Goal: Check status: Check status

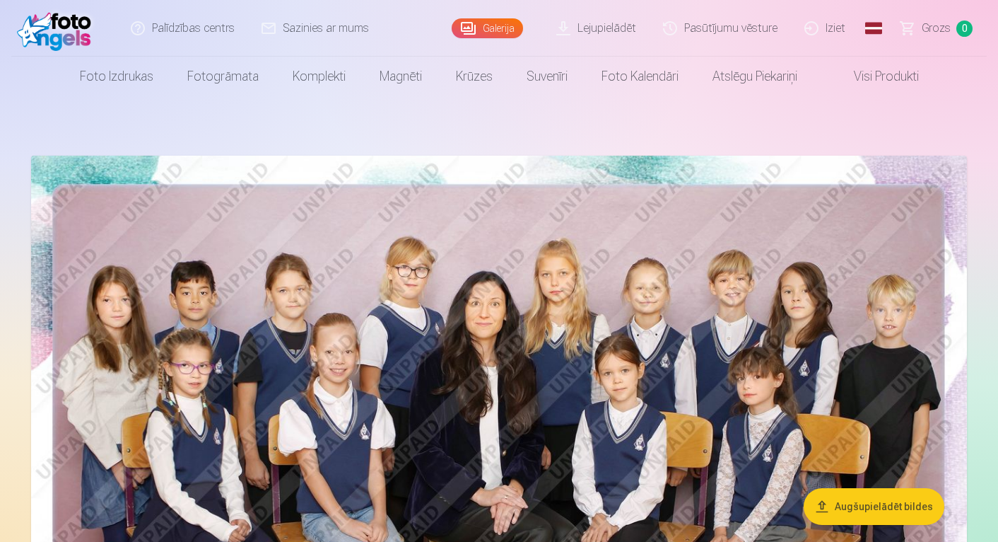
click at [732, 27] on link "Pasūtījumu vēsture" at bounding box center [720, 28] width 141 height 57
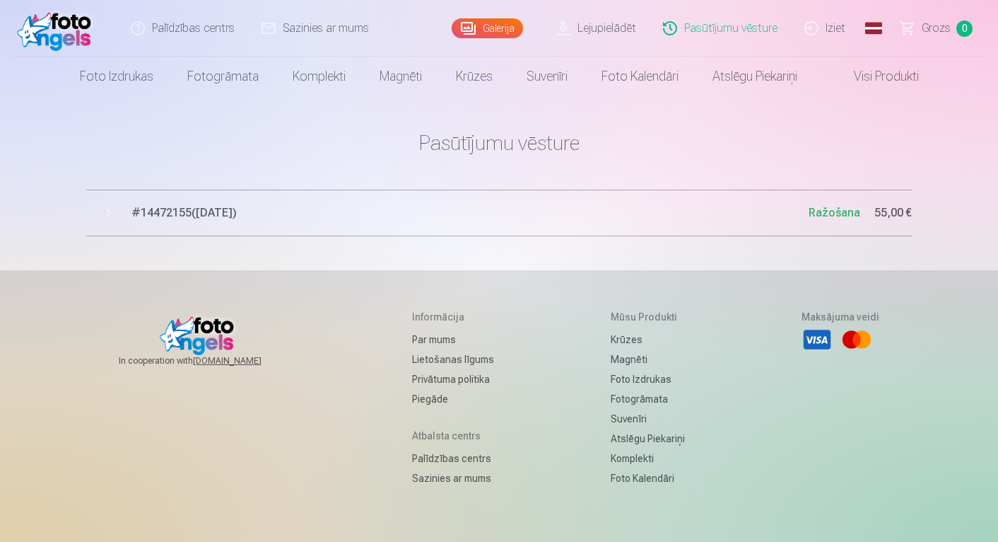
click at [107, 210] on button "# 14472155 ( 13.10.2025 ) Ražošana 55,00 €" at bounding box center [499, 212] width 826 height 47
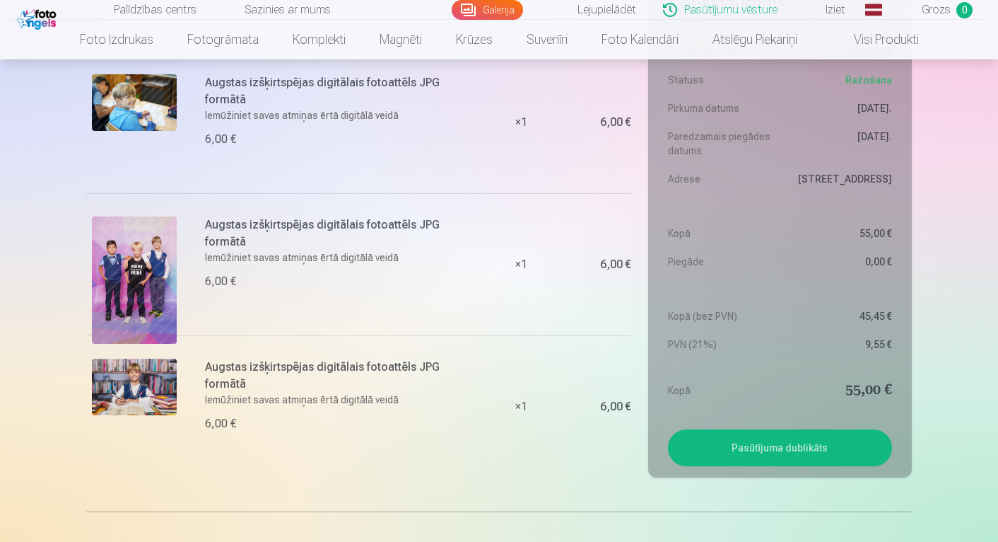
scroll to position [937, 0]
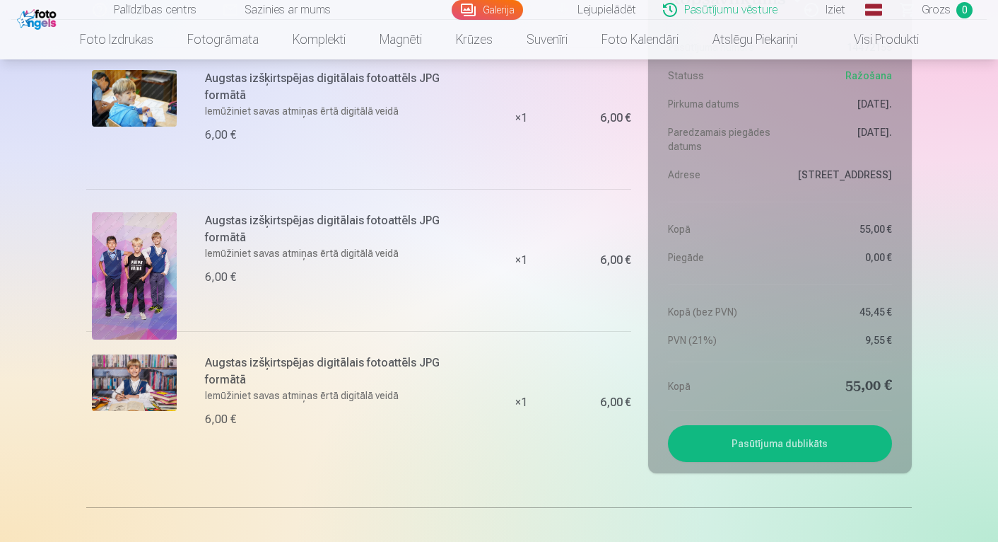
click at [755, 446] on button "Pasūtījuma dublikāts" at bounding box center [780, 443] width 224 height 37
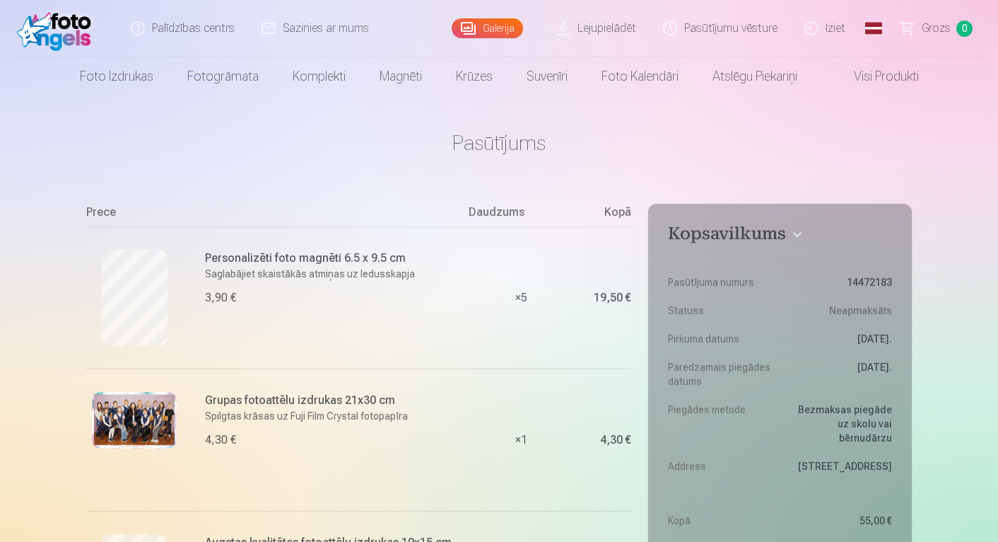
click at [500, 23] on link "Galerija" at bounding box center [487, 28] width 71 height 20
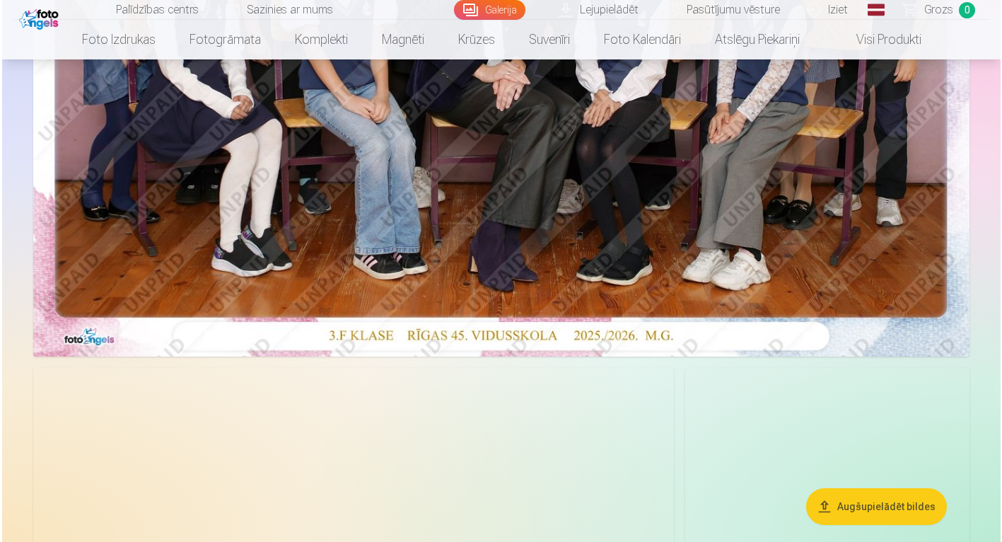
scroll to position [474, 0]
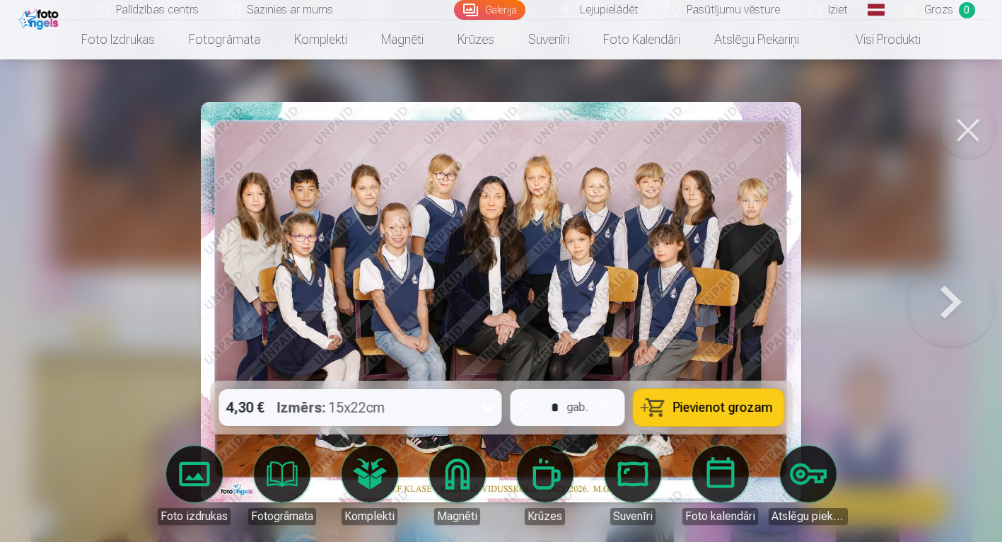
click at [726, 406] on span "Pievienot grozam" at bounding box center [722, 407] width 100 height 13
click at [952, 11] on span "Grozs" at bounding box center [938, 9] width 29 height 17
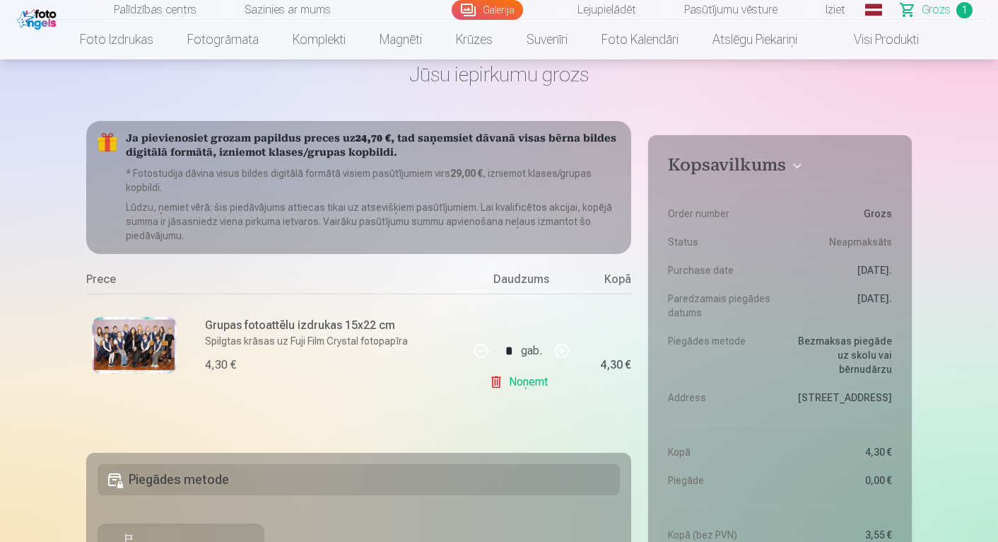
scroll to position [74, 0]
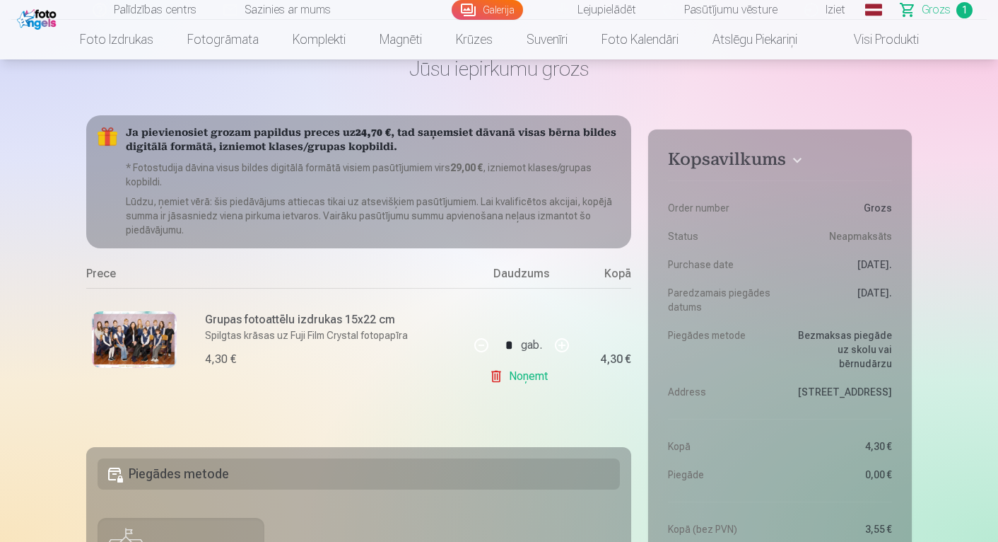
click at [495, 375] on link "Noņemt" at bounding box center [521, 376] width 64 height 28
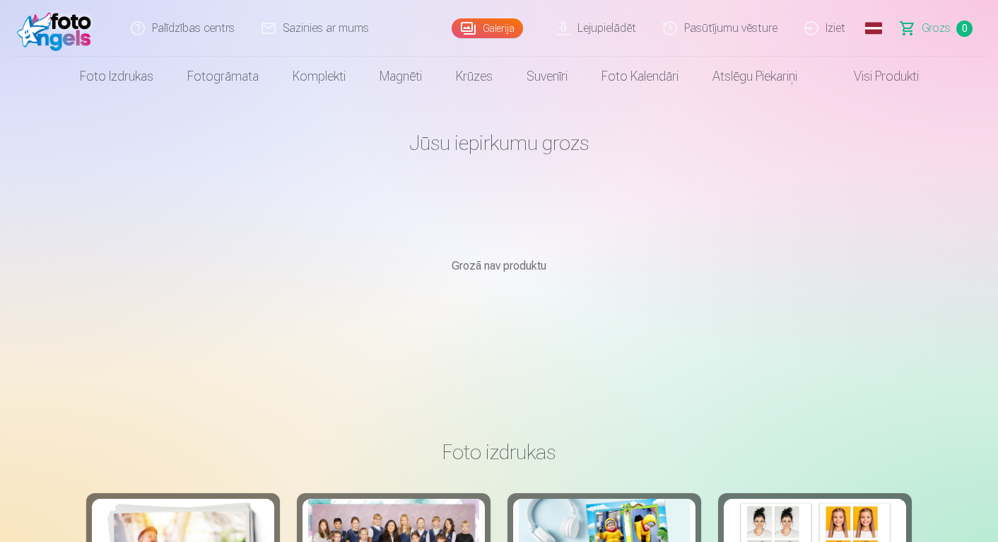
scroll to position [0, 0]
click at [740, 26] on link "Pasūtījumu vēsture" at bounding box center [720, 28] width 141 height 57
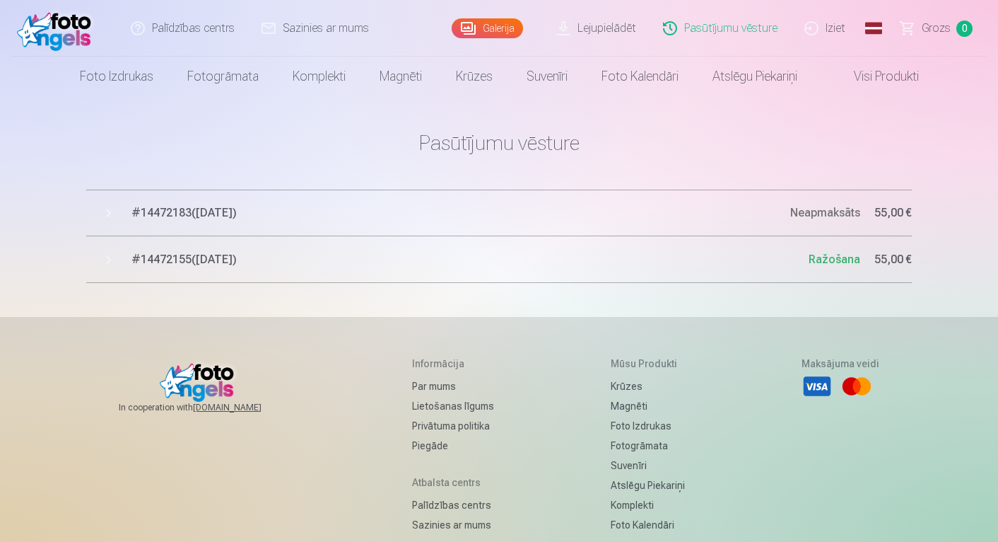
click at [107, 209] on button "# 14472183 ( 13.10.2025 ) Neapmaksāts 55,00 €" at bounding box center [499, 212] width 826 height 47
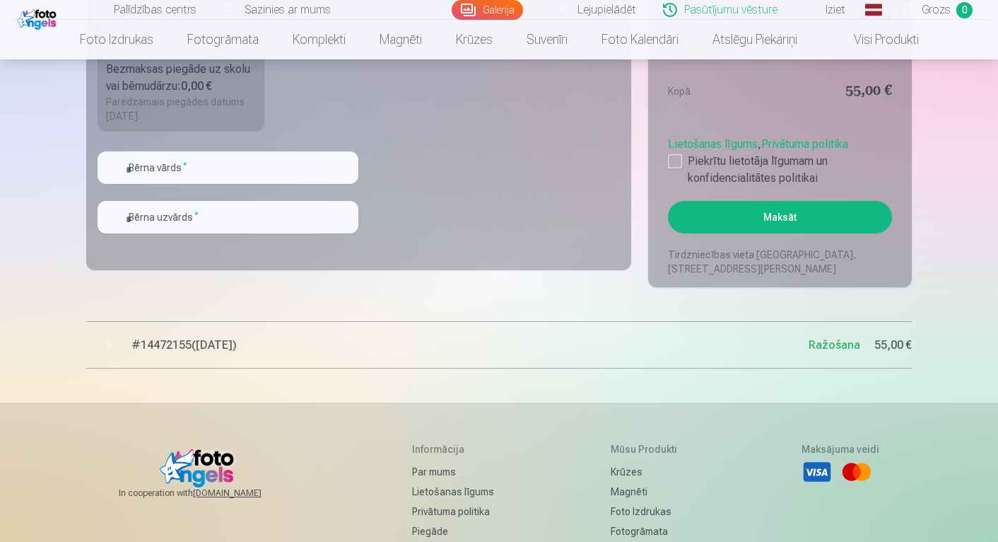
scroll to position [1739, 0]
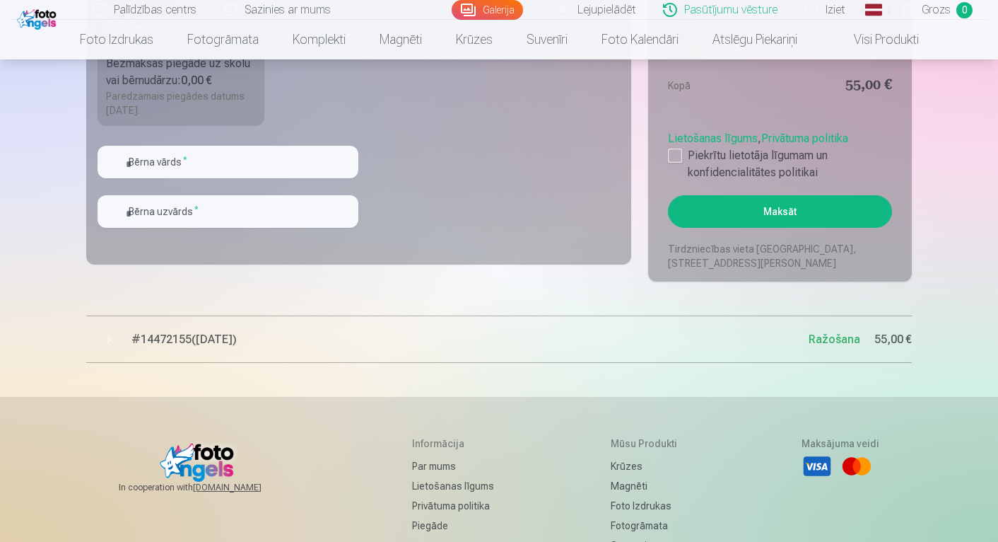
click at [105, 329] on button "# 14472155 ( 13.10.2025 ) Ražošana 55,00 €" at bounding box center [499, 339] width 826 height 47
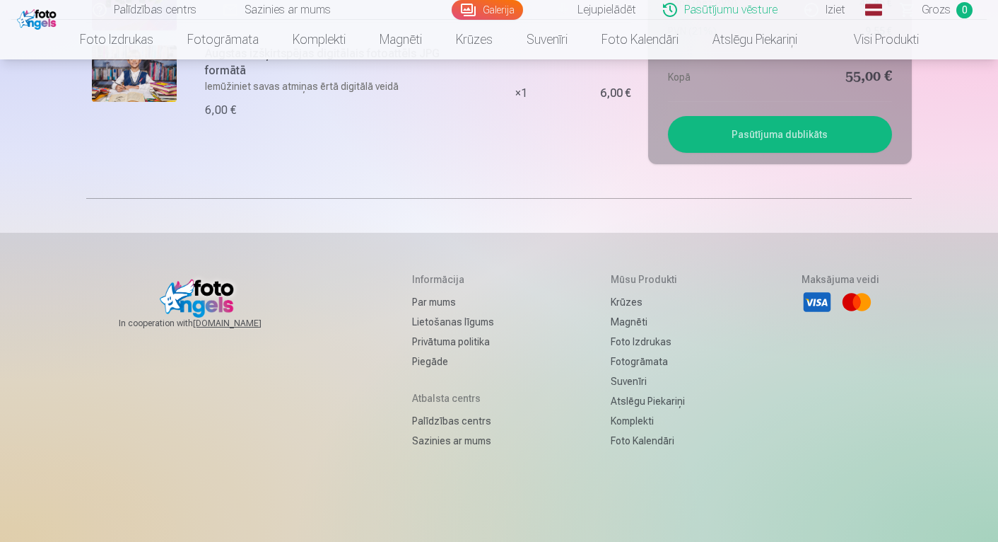
scroll to position [3121, 0]
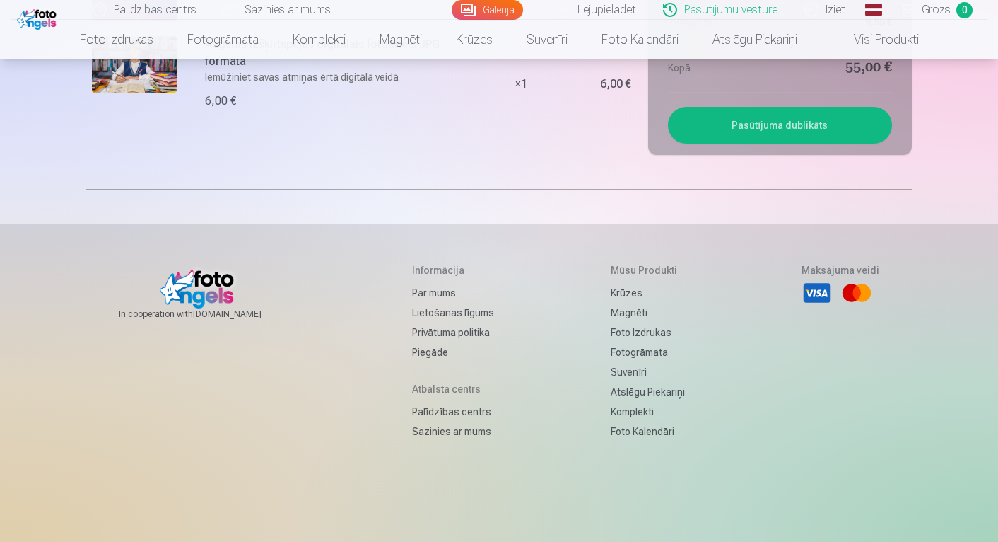
click at [445, 389] on h5 "Atbalsta centrs" at bounding box center [453, 389] width 82 height 14
click at [433, 427] on link "Sazinies ar mums" at bounding box center [453, 431] width 82 height 20
click at [430, 409] on link "Palīdzības centrs" at bounding box center [453, 412] width 82 height 20
click at [444, 392] on h5 "Atbalsta centrs" at bounding box center [453, 389] width 82 height 14
click at [438, 392] on h5 "Atbalsta centrs" at bounding box center [453, 389] width 82 height 14
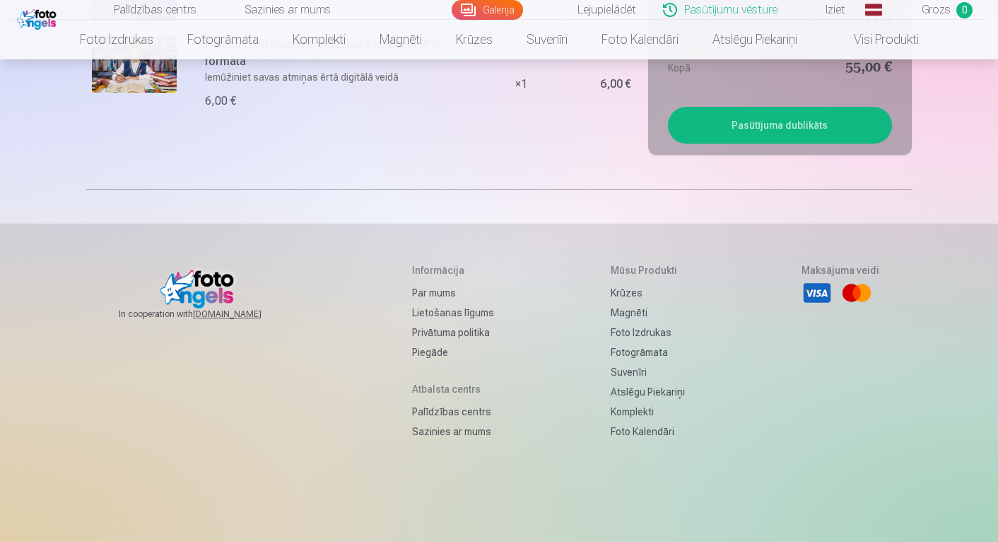
click at [431, 433] on link "Sazinies ar mums" at bounding box center [453, 431] width 82 height 20
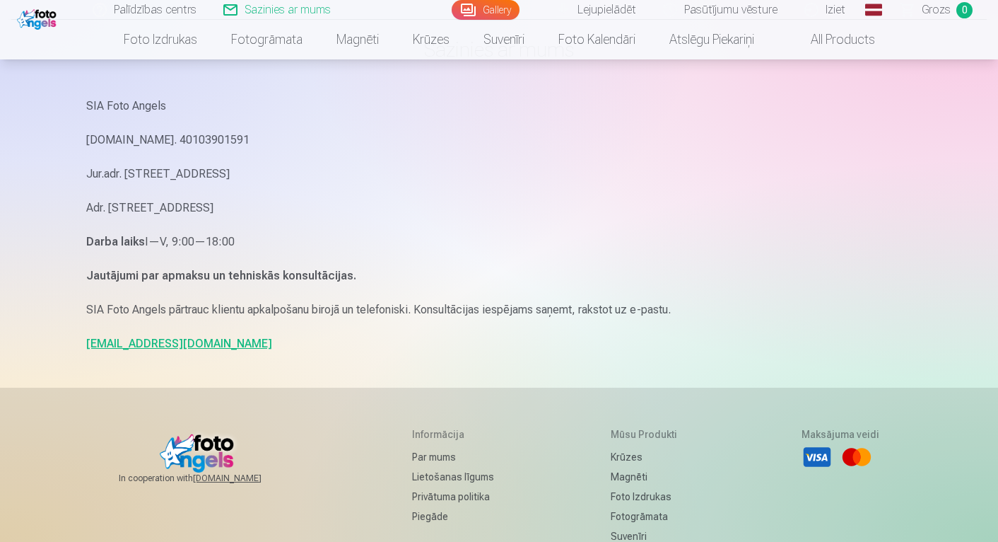
scroll to position [105, 0]
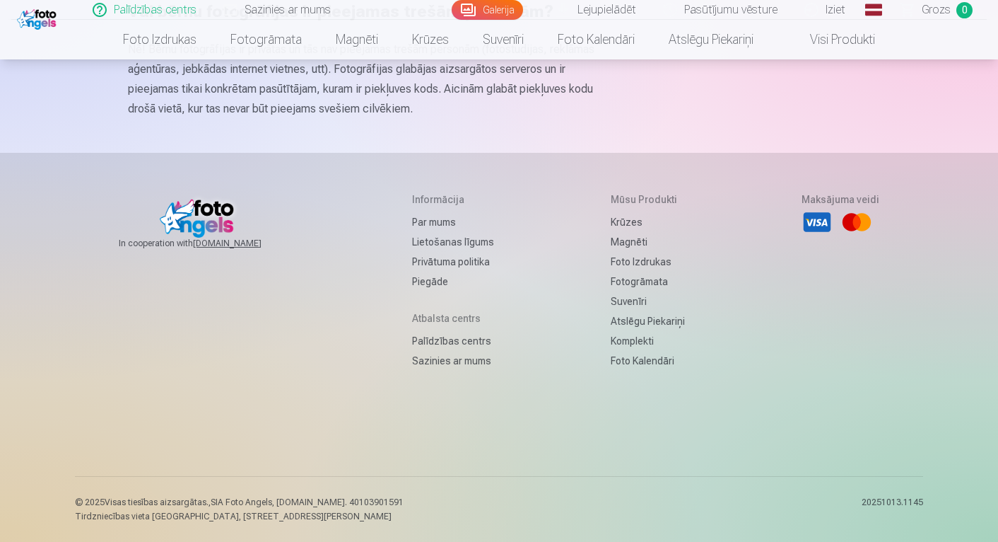
scroll to position [985, 0]
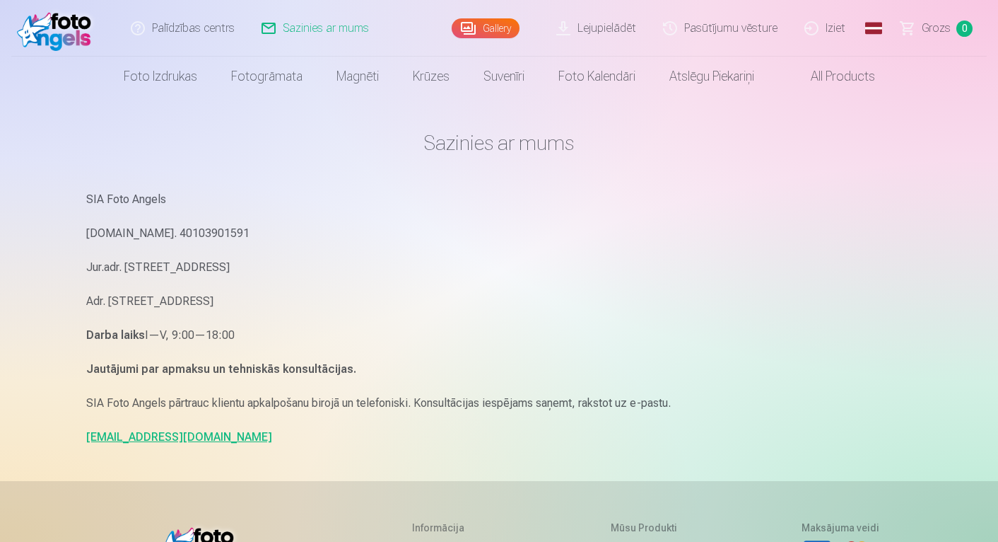
click at [163, 433] on link "[EMAIL_ADDRESS][DOMAIN_NAME]" at bounding box center [179, 436] width 186 height 13
click at [711, 31] on link "Pasūtījumu vēsture" at bounding box center [720, 28] width 141 height 57
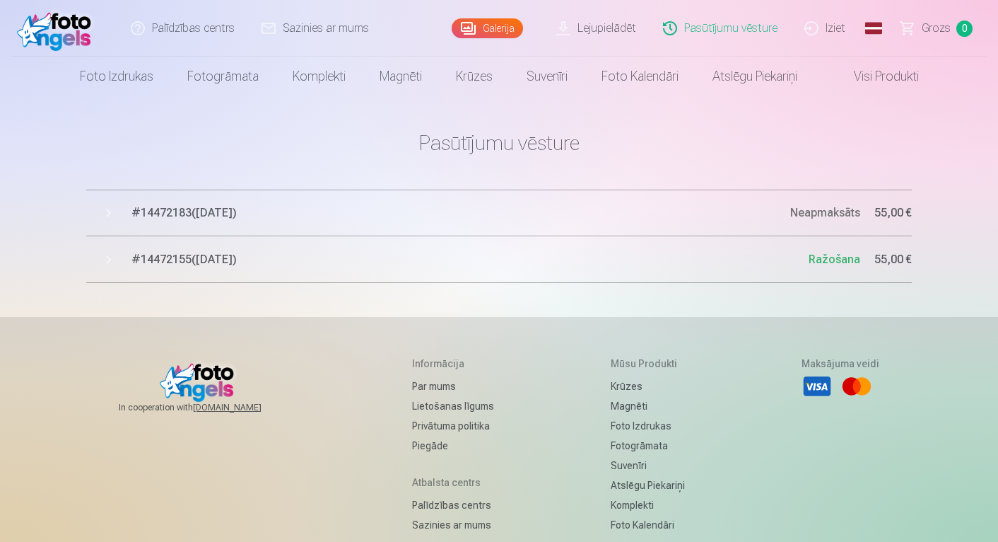
click at [179, 259] on span "# 14472155 ( 13.10.2025 )" at bounding box center [470, 259] width 677 height 17
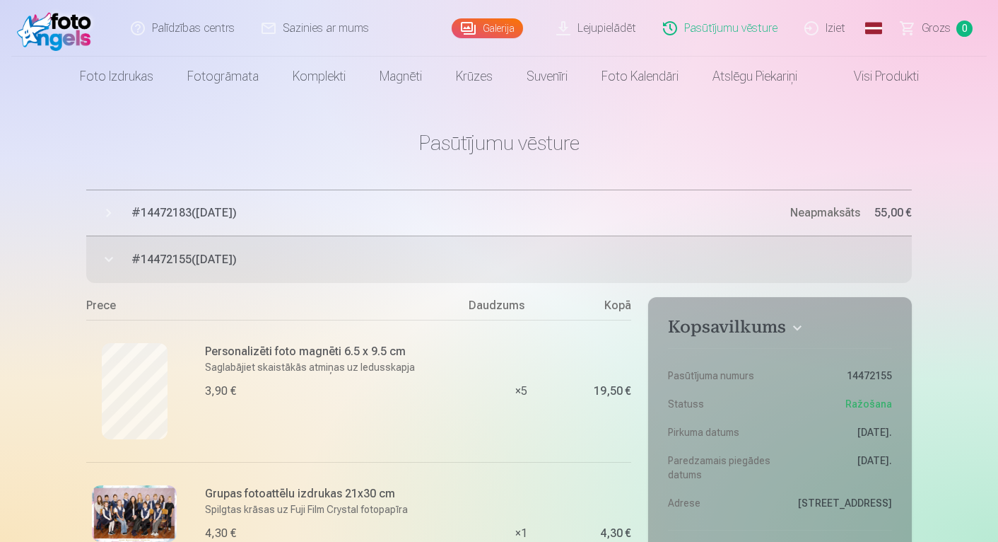
drag, startPoint x: 132, startPoint y: 257, endPoint x: 223, endPoint y: 257, distance: 91.2
click at [223, 257] on span "# 14472155 ( 13.10.2025 )" at bounding box center [522, 259] width 781 height 17
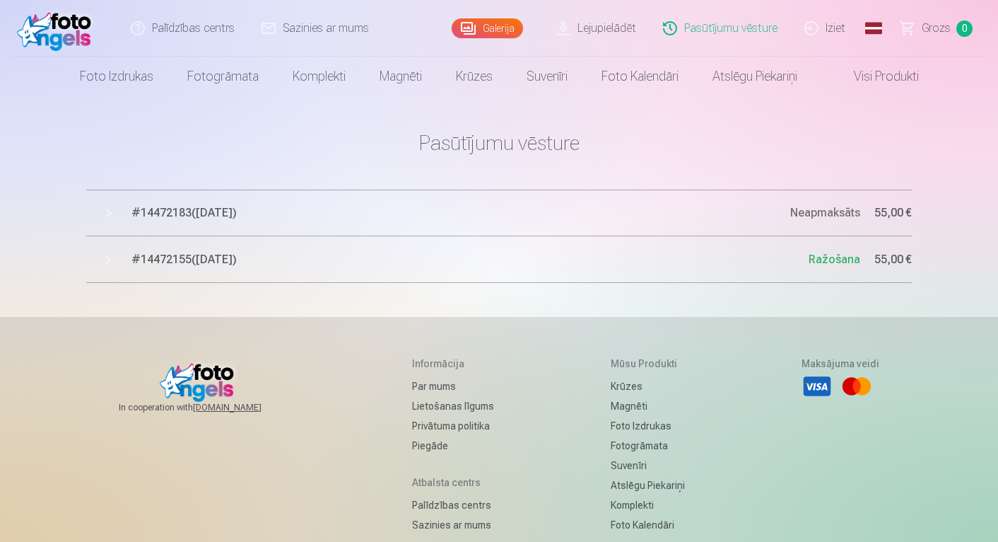
drag, startPoint x: 264, startPoint y: 259, endPoint x: 146, endPoint y: 259, distance: 118.1
click at [148, 258] on span "# 14472155 ( 13.10.2025 )" at bounding box center [470, 259] width 677 height 17
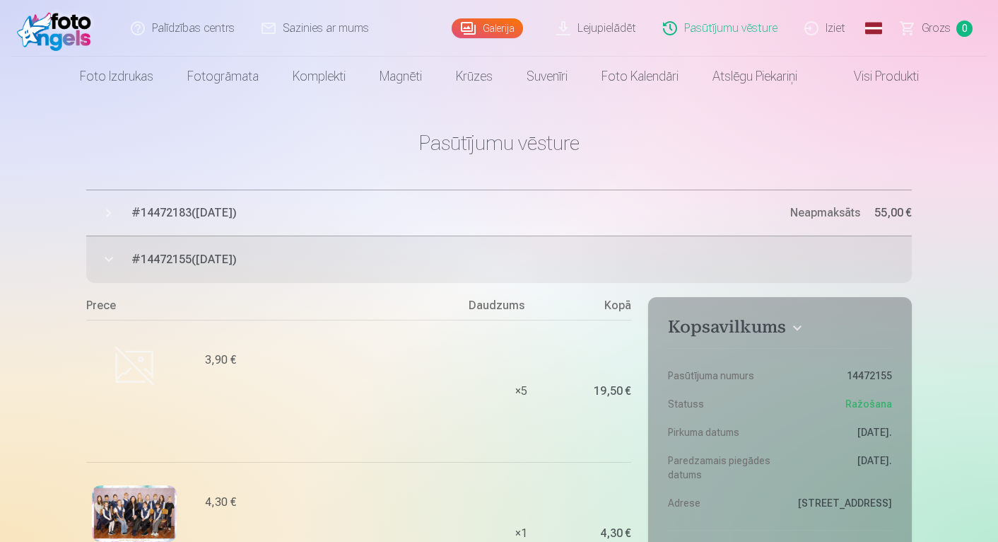
click at [146, 259] on span "# 14472155 ( 13.10.2025 )" at bounding box center [522, 259] width 781 height 17
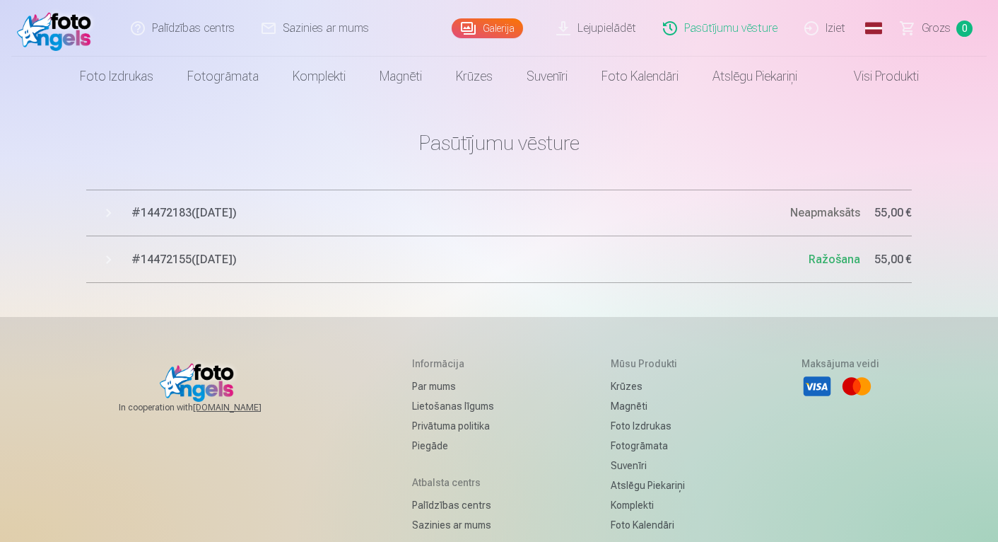
click at [146, 259] on span "# 14472155 ( 13.10.2025 )" at bounding box center [470, 259] width 677 height 17
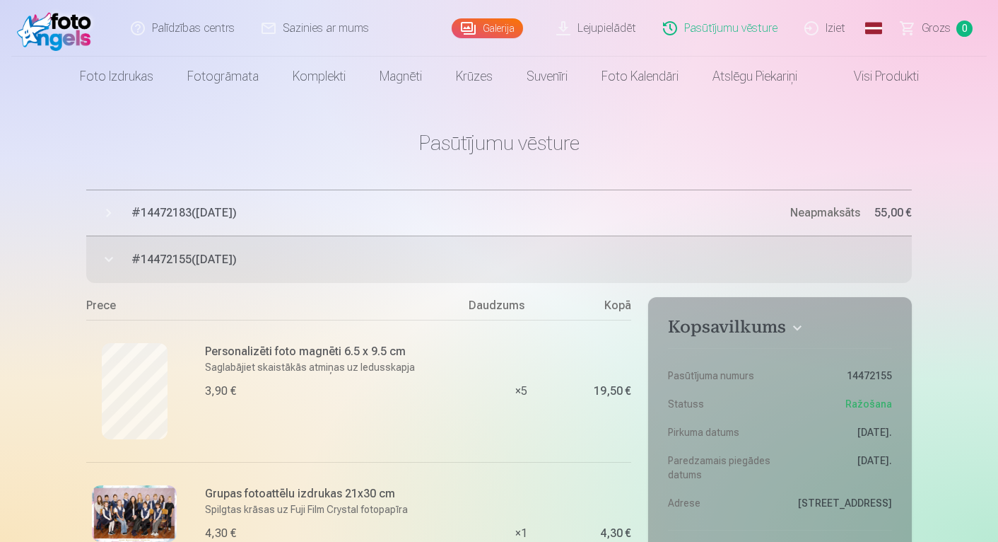
click at [217, 258] on span "# 14472155 ( 13.10.2025 )" at bounding box center [522, 259] width 781 height 17
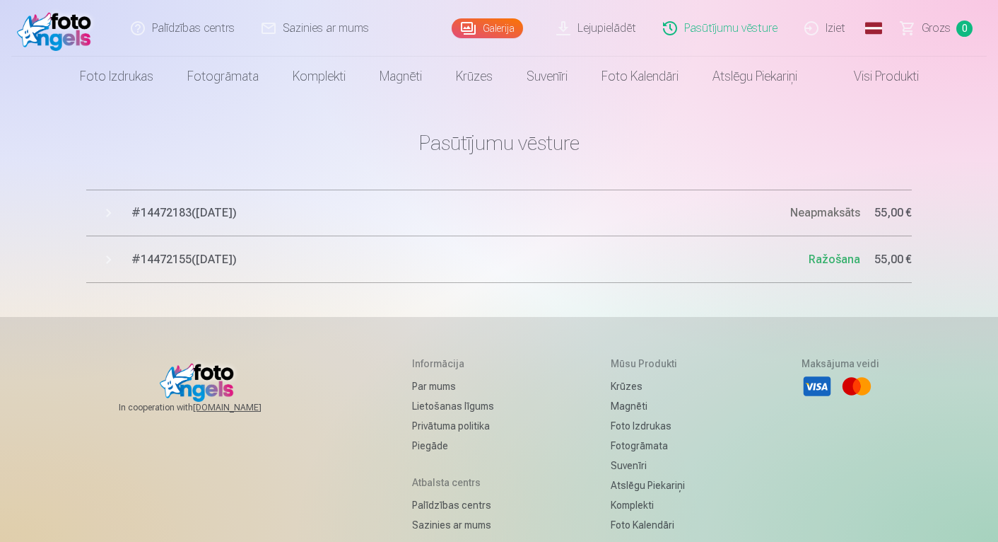
click at [217, 258] on span "# 14472155 ( 13.10.2025 )" at bounding box center [470, 259] width 677 height 17
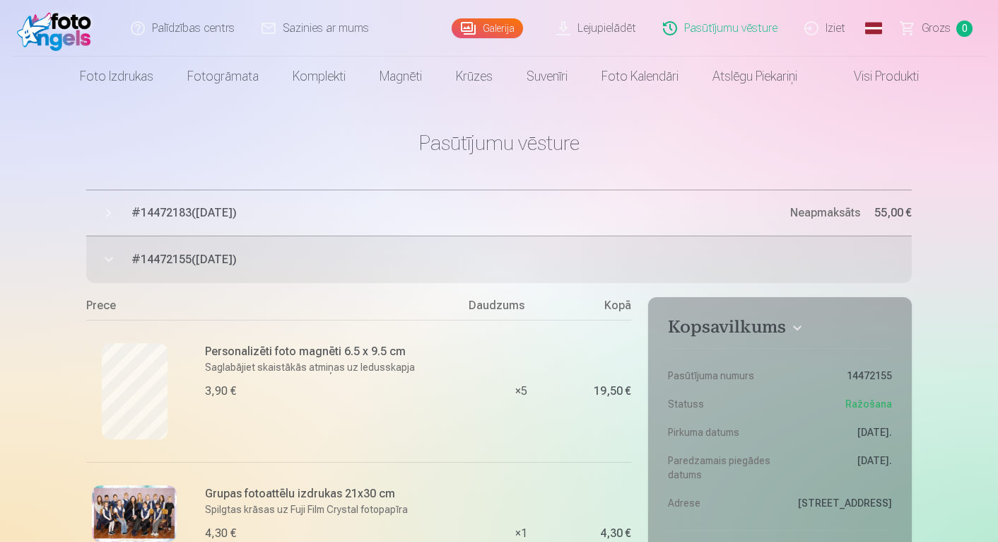
click at [156, 261] on span "# 14472155 ( 13.10.2025 )" at bounding box center [522, 259] width 781 height 17
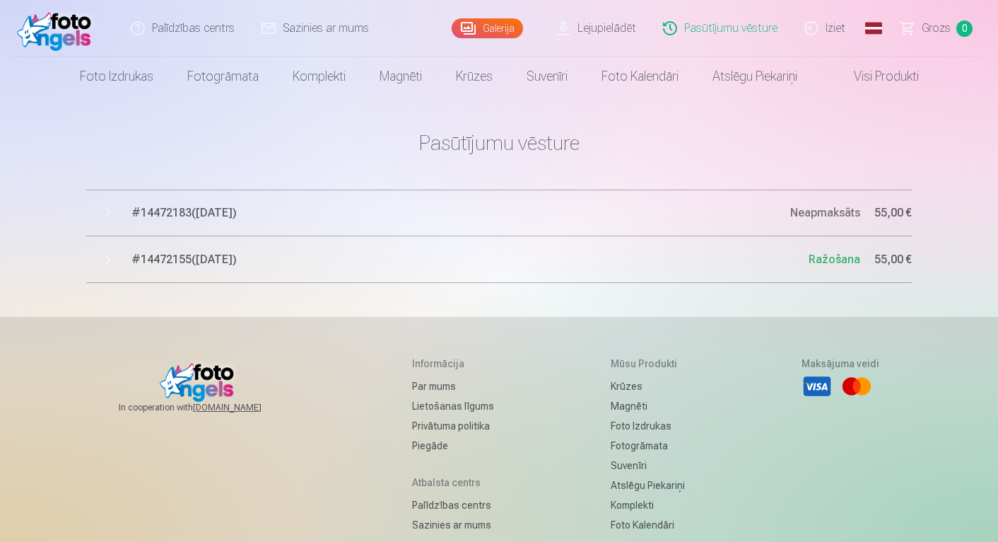
drag, startPoint x: 132, startPoint y: 259, endPoint x: 211, endPoint y: 259, distance: 79.2
click at [211, 259] on span "# 14472155 ( 13.10.2025 )" at bounding box center [470, 259] width 677 height 17
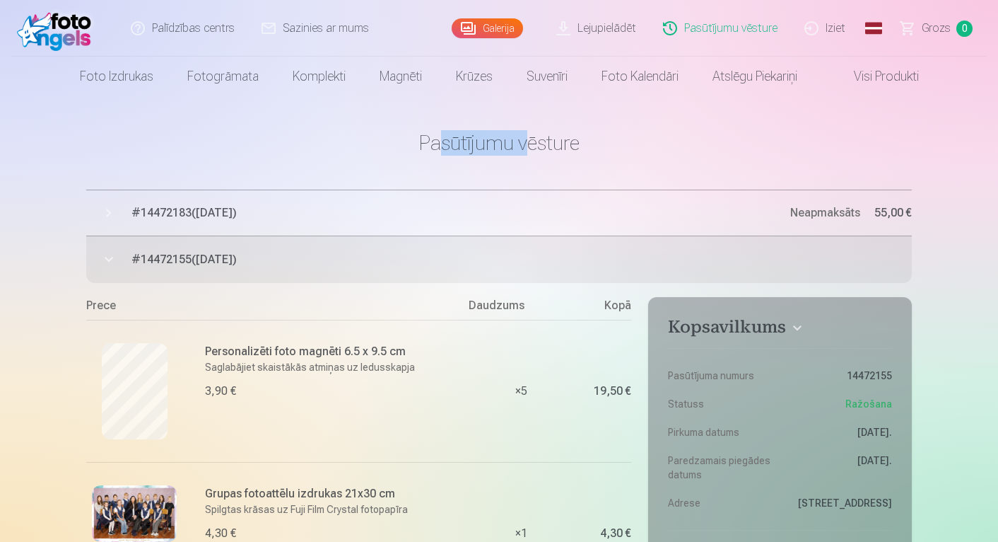
drag, startPoint x: 436, startPoint y: 144, endPoint x: 525, endPoint y: 144, distance: 89.8
click at [525, 144] on h1 "Pasūtījumu vēsture" at bounding box center [499, 142] width 826 height 25
drag, startPoint x: 269, startPoint y: 263, endPoint x: 117, endPoint y: 255, distance: 152.2
click at [117, 255] on button "# 14472155 ( 13.10.2025 ) Ražošana 55,00 €" at bounding box center [499, 259] width 826 height 47
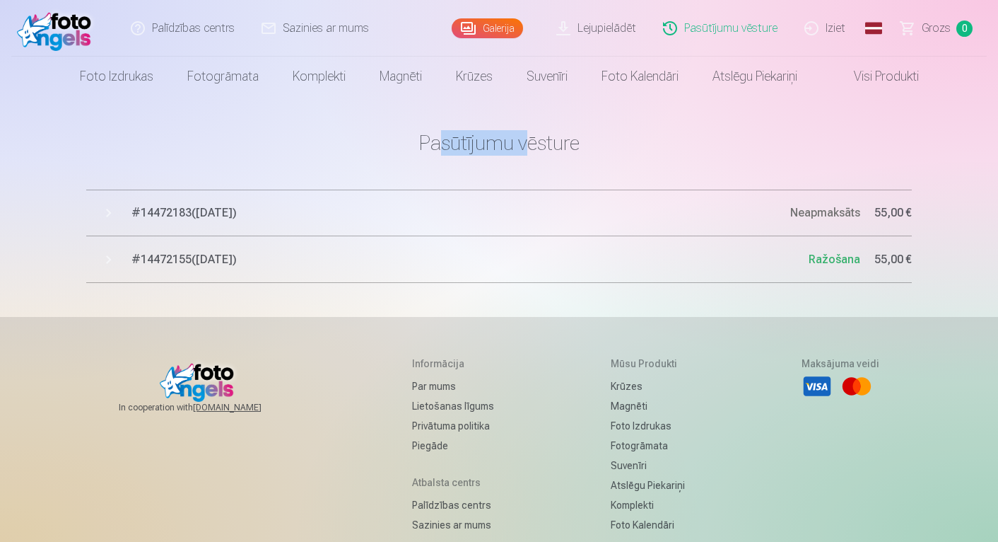
drag, startPoint x: 132, startPoint y: 243, endPoint x: 290, endPoint y: 269, distance: 160.5
click at [290, 269] on button "# 14472155 ( 13.10.2025 ) Ražošana 55,00 €" at bounding box center [499, 259] width 826 height 47
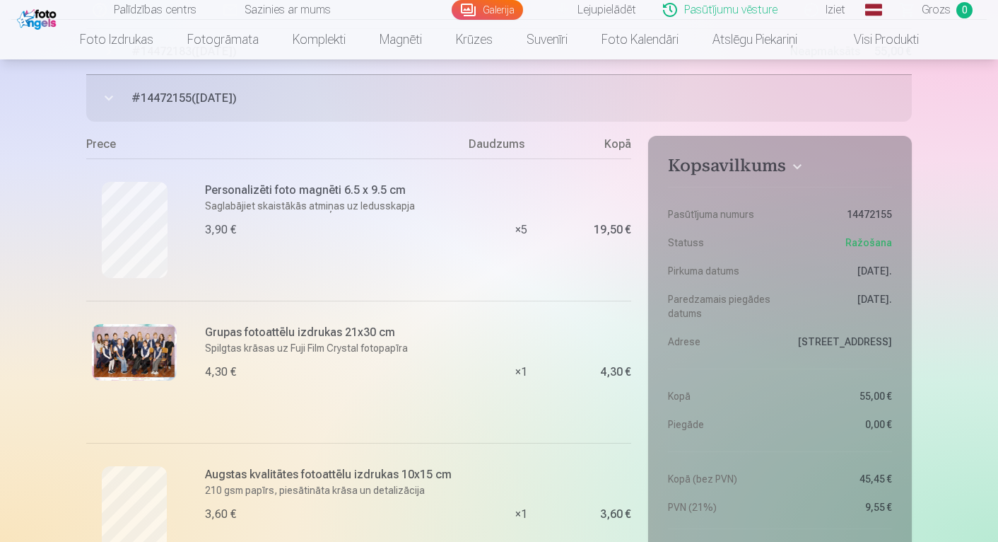
scroll to position [163, 0]
drag, startPoint x: 850, startPoint y: 214, endPoint x: 900, endPoint y: 213, distance: 50.2
click at [901, 213] on aside "Kopsavilkums Pasūtījuma numurs 14472155 Statuss Ražošana Pirkuma datums 13.10.2…" at bounding box center [780, 386] width 264 height 504
copy dd "14472155"
click at [240, 8] on link "Sazinies ar mums" at bounding box center [278, 10] width 134 height 20
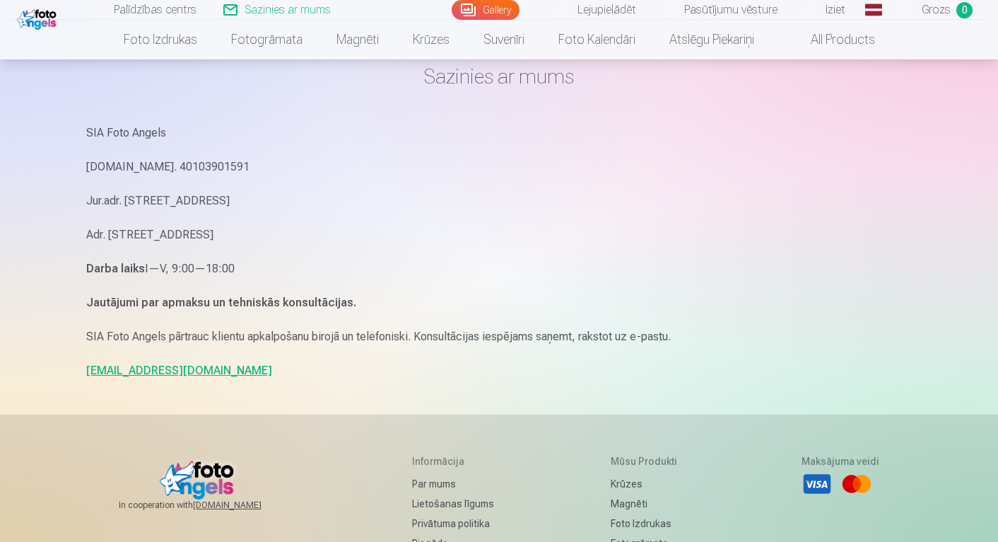
scroll to position [71, 0]
